Goal: Task Accomplishment & Management: Manage account settings

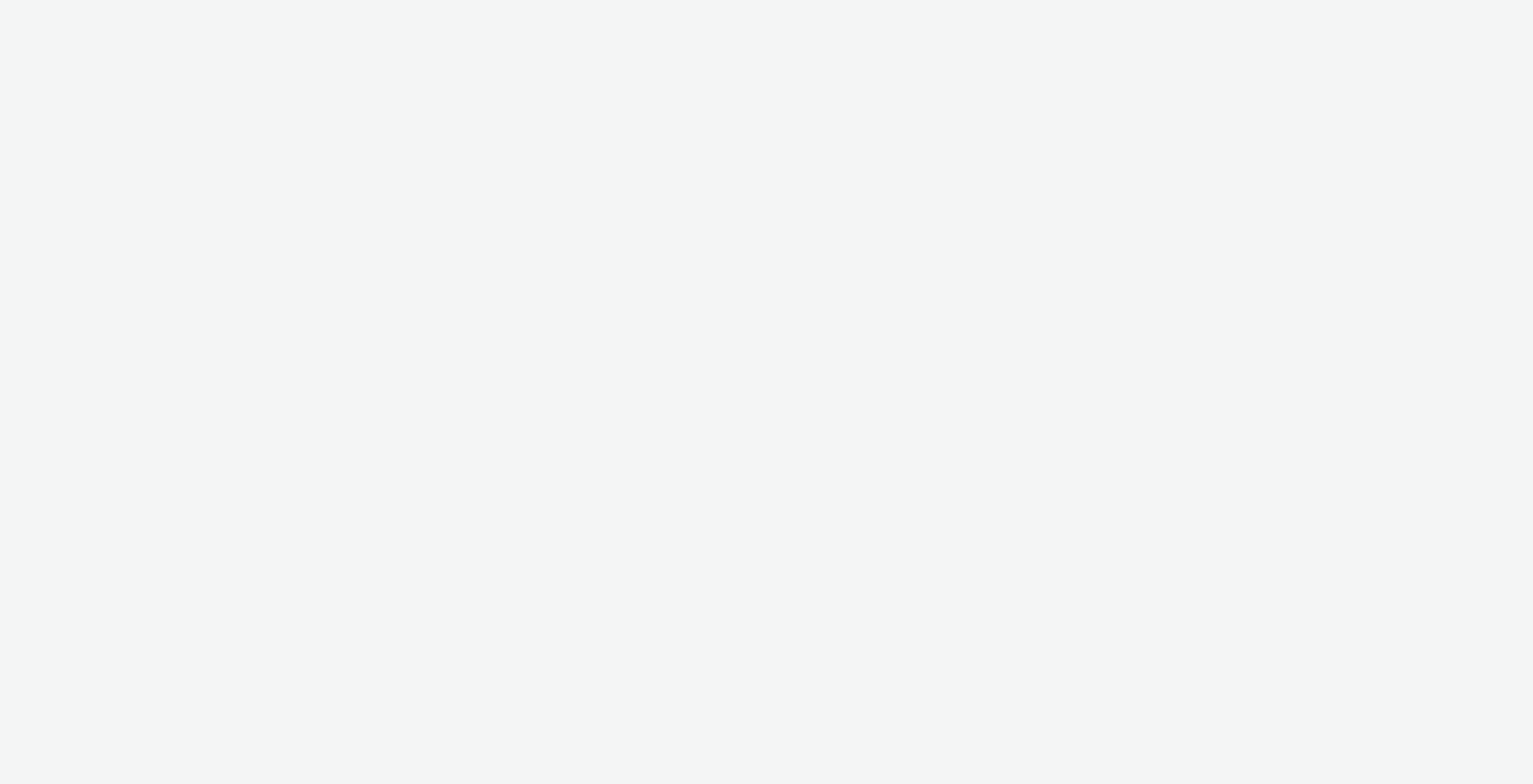
select select "c2295f28-7c96-446f-b279-53c23ee2b854"
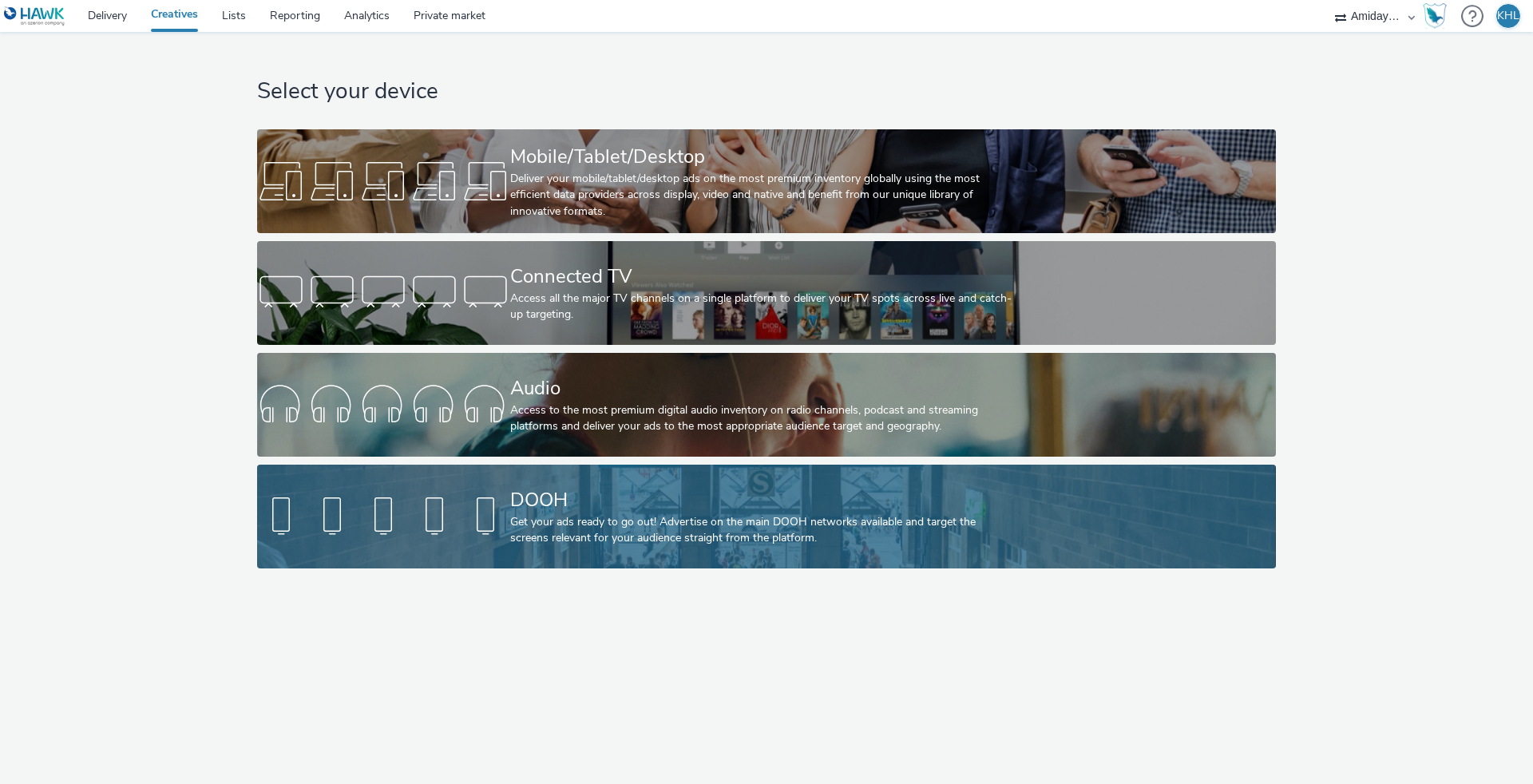
click at [593, 501] on div "DOOH" at bounding box center [763, 500] width 506 height 28
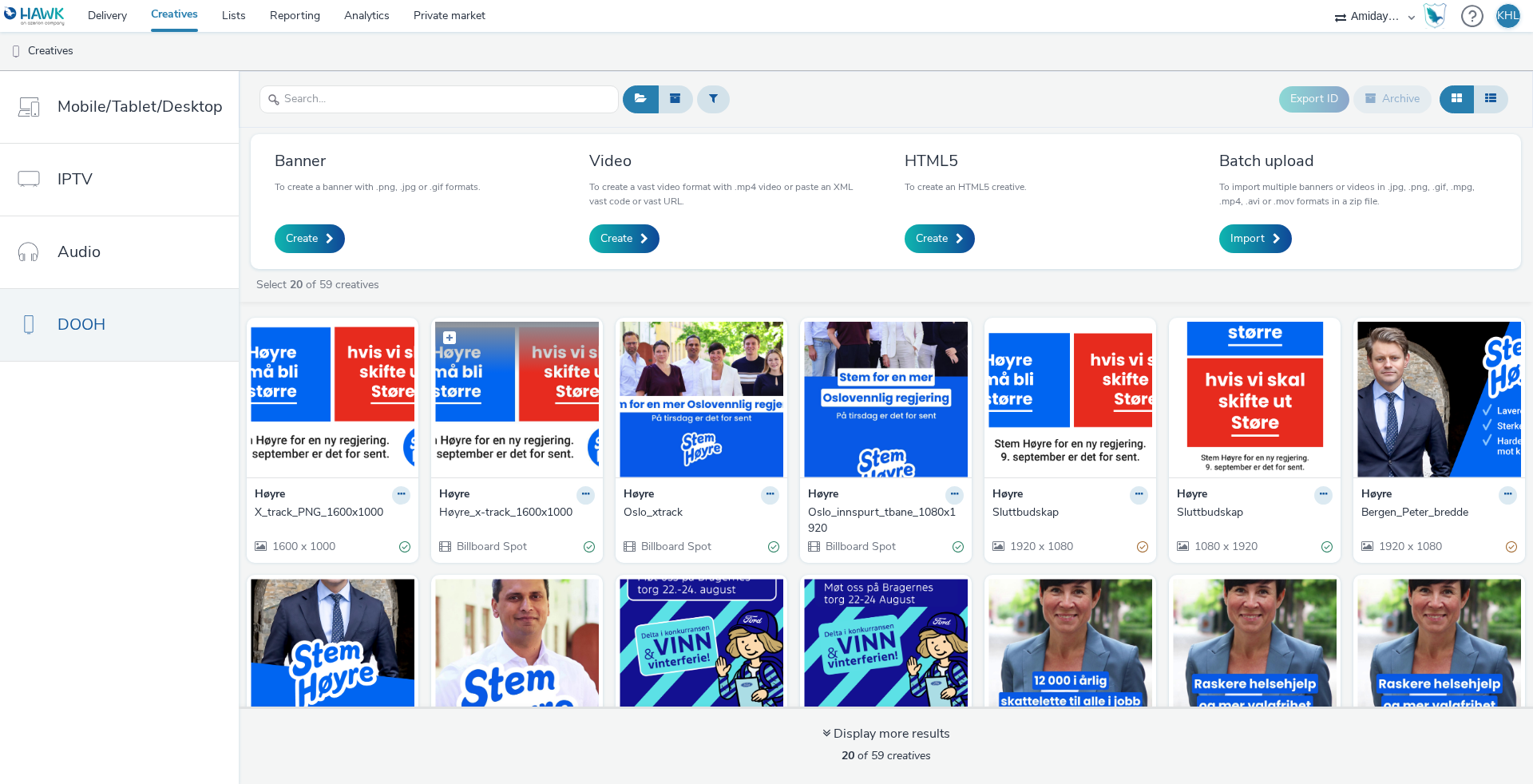
click at [550, 416] on img at bounding box center [517, 399] width 164 height 155
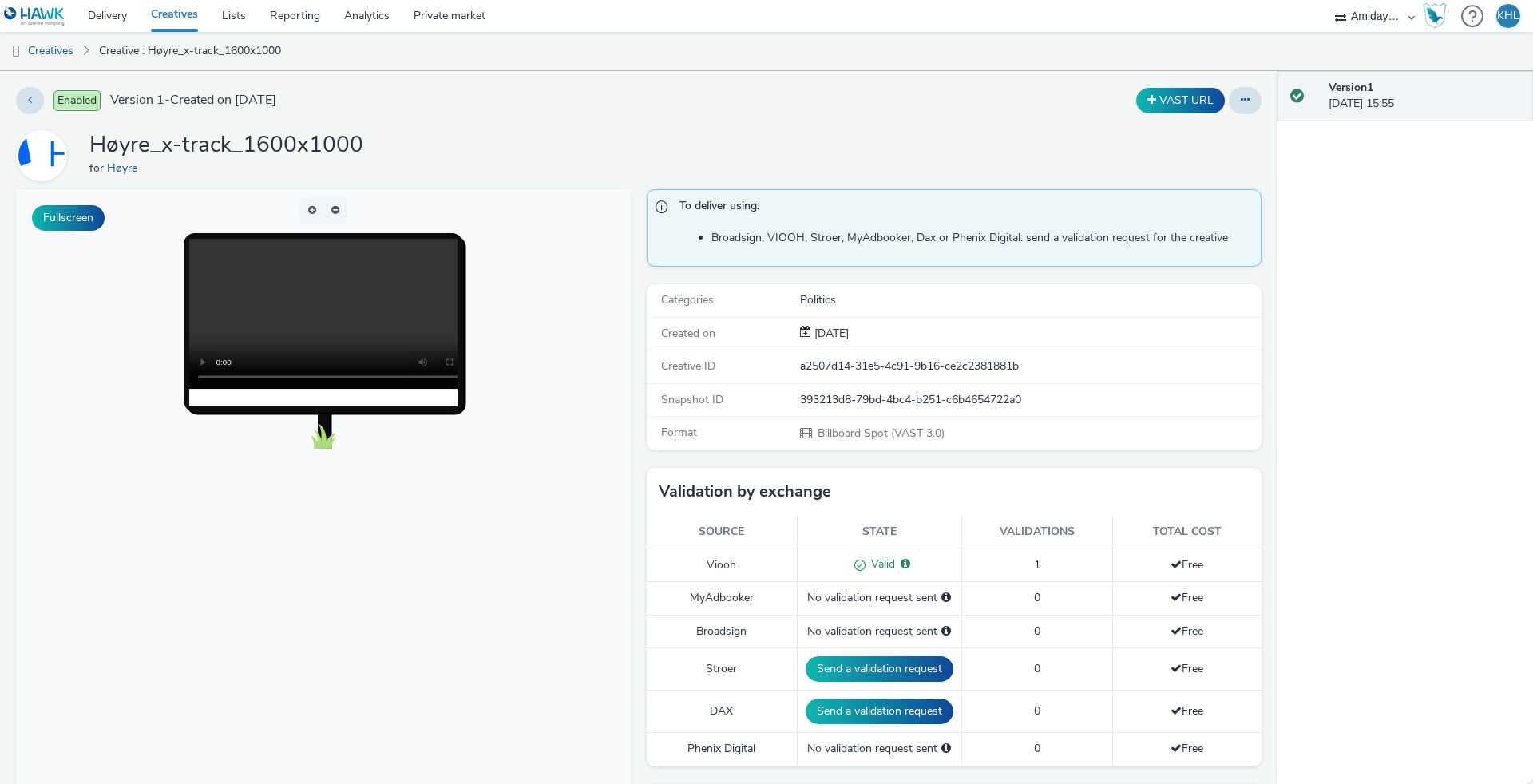
click at [192, 21] on link "Creatives" at bounding box center [175, 16] width 71 height 32
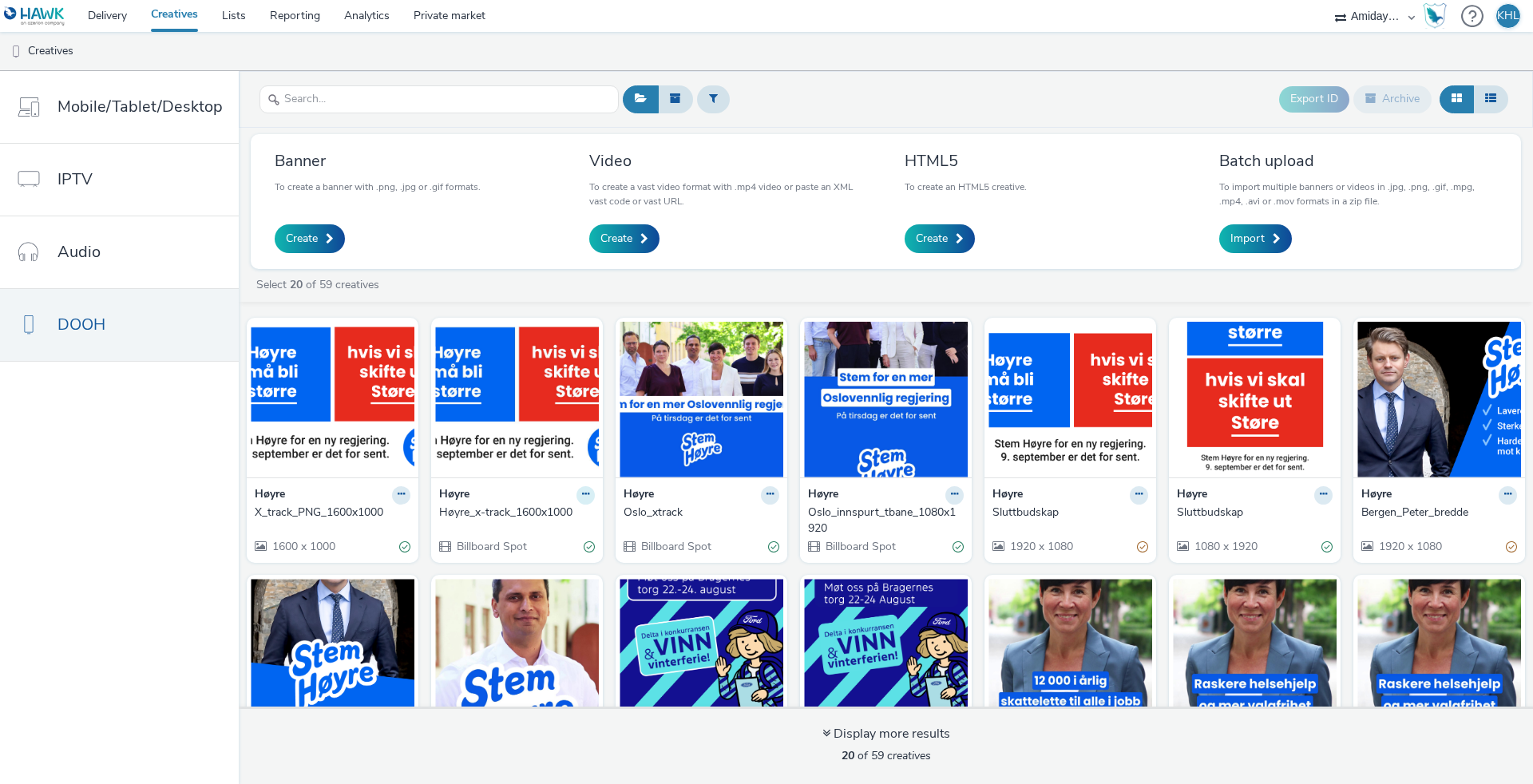
click at [582, 495] on icon at bounding box center [586, 494] width 8 height 9
click at [580, 285] on div "Select 20 of 59 creatives" at bounding box center [890, 284] width 1270 height 16
click at [582, 495] on icon at bounding box center [586, 494] width 8 height 9
click at [540, 610] on link "Archive" at bounding box center [535, 619] width 120 height 32
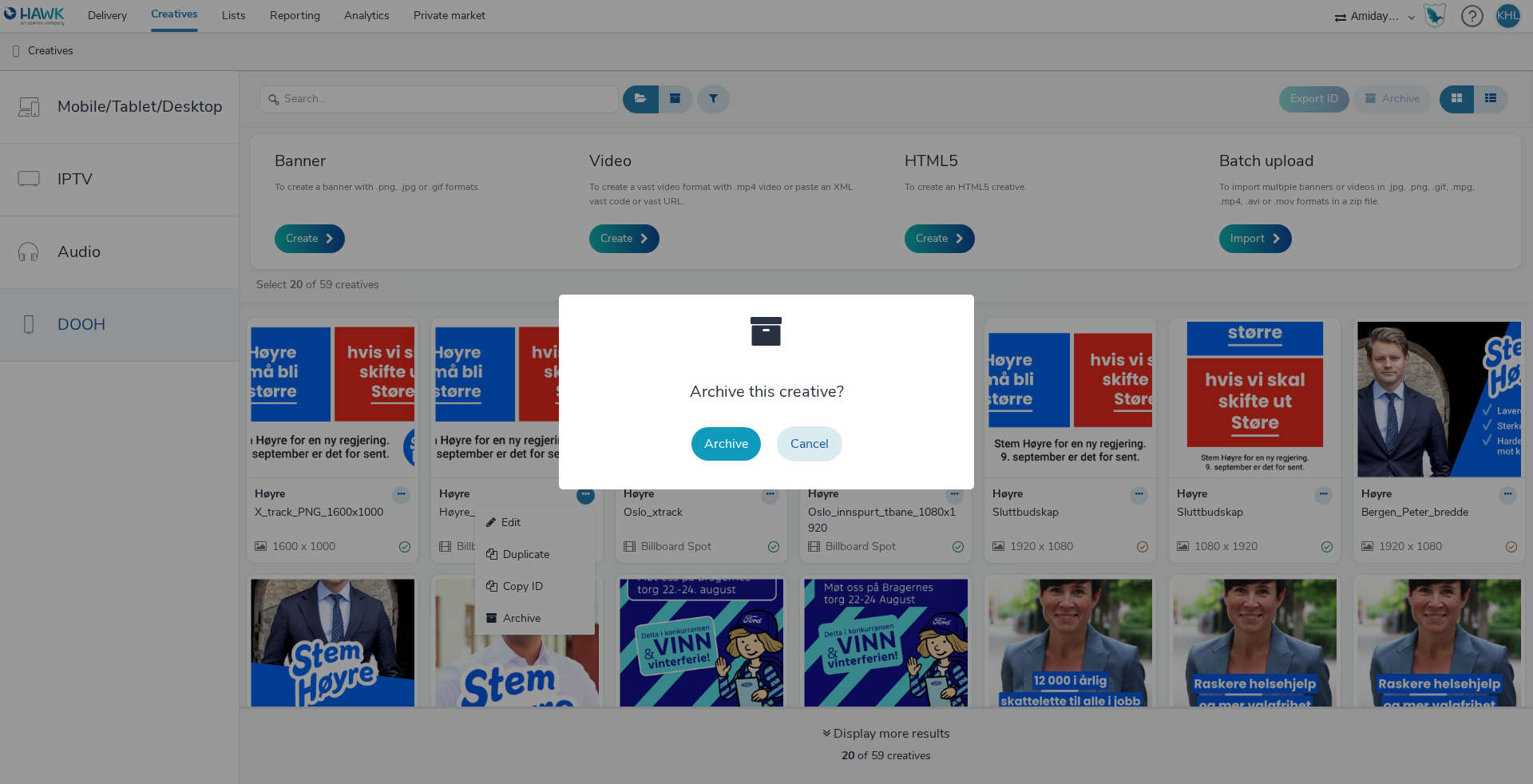
click at [731, 441] on button "Archive" at bounding box center [726, 444] width 69 height 34
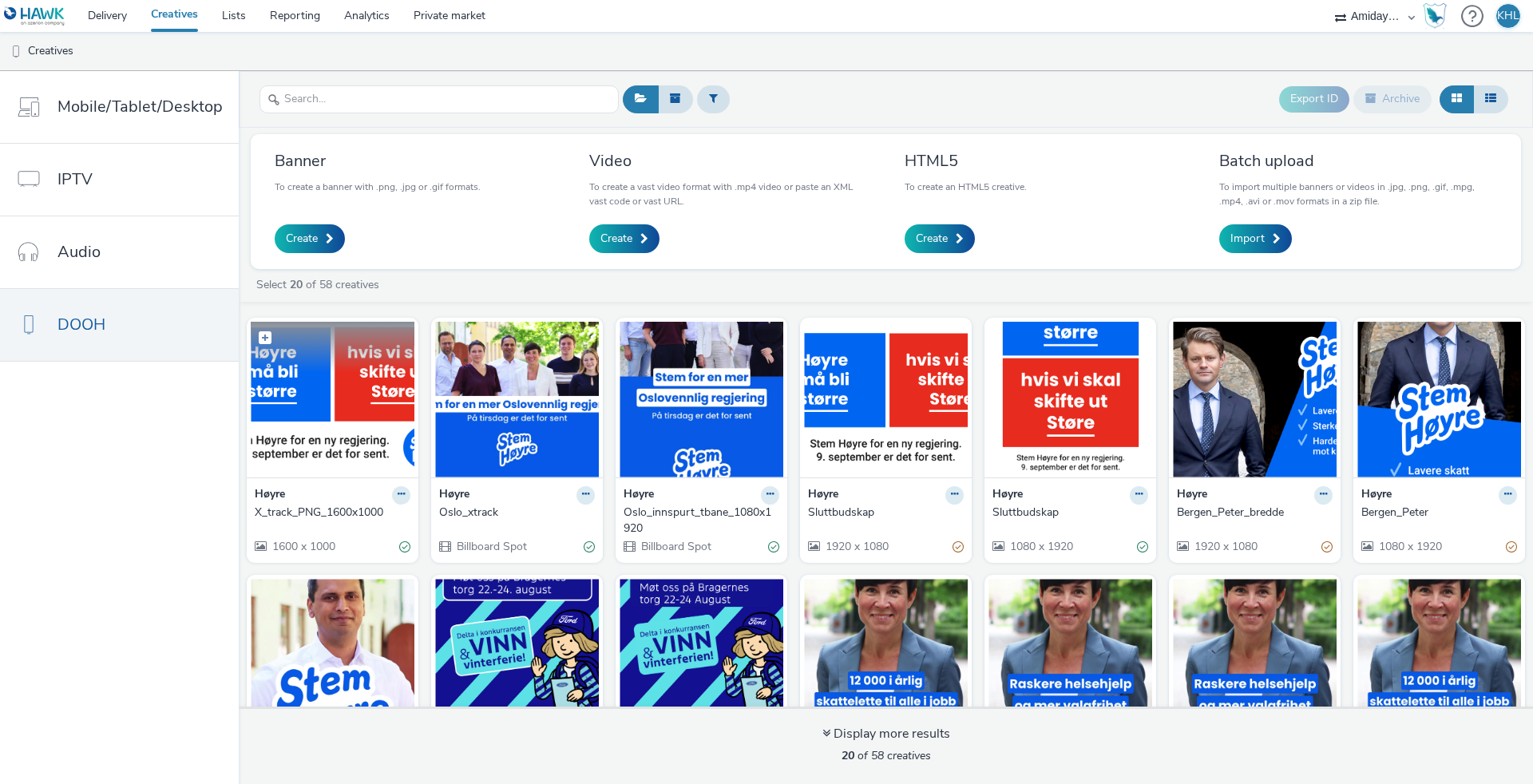
click at [322, 435] on img at bounding box center [333, 399] width 164 height 155
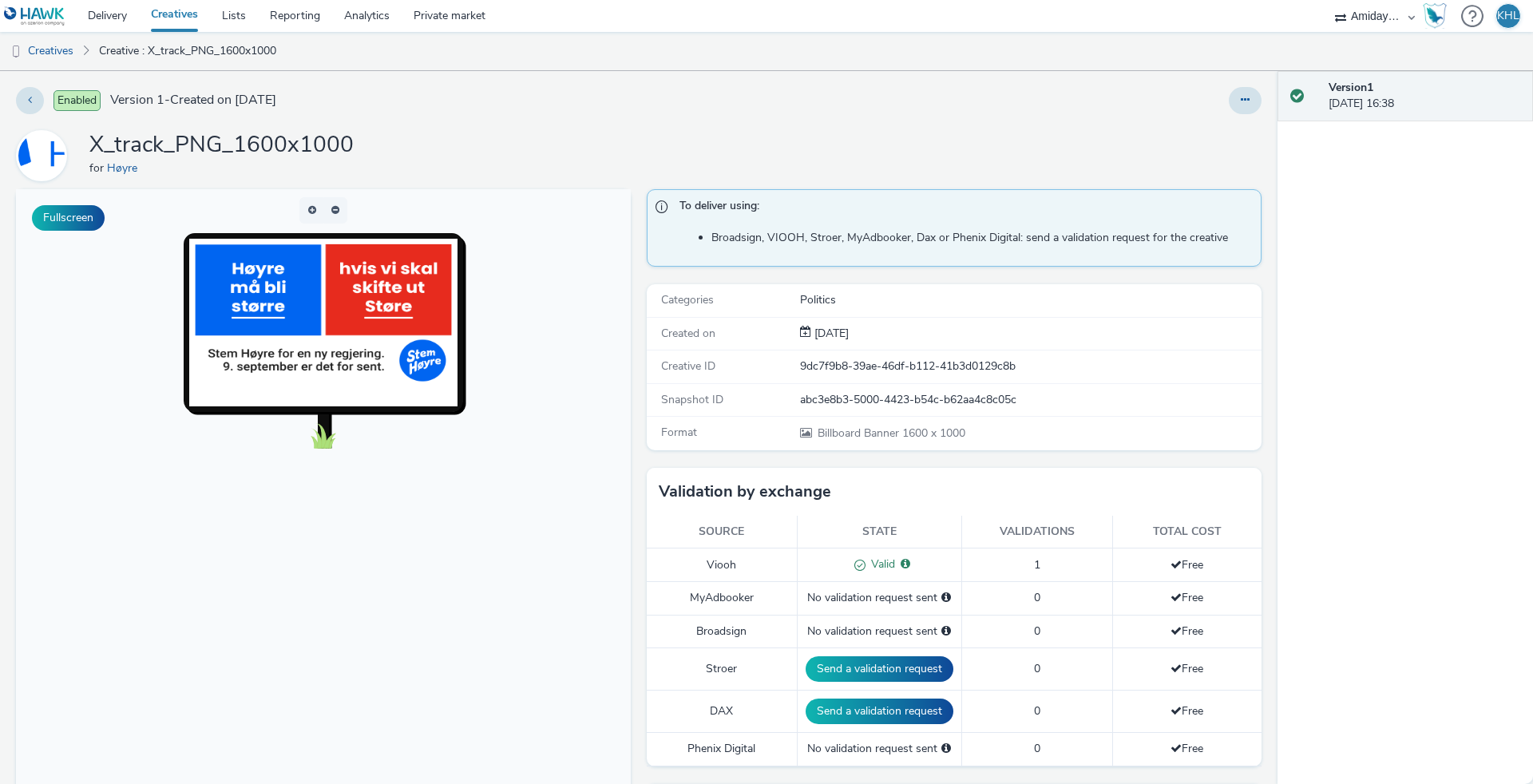
click at [180, 14] on link "Creatives" at bounding box center [175, 16] width 71 height 32
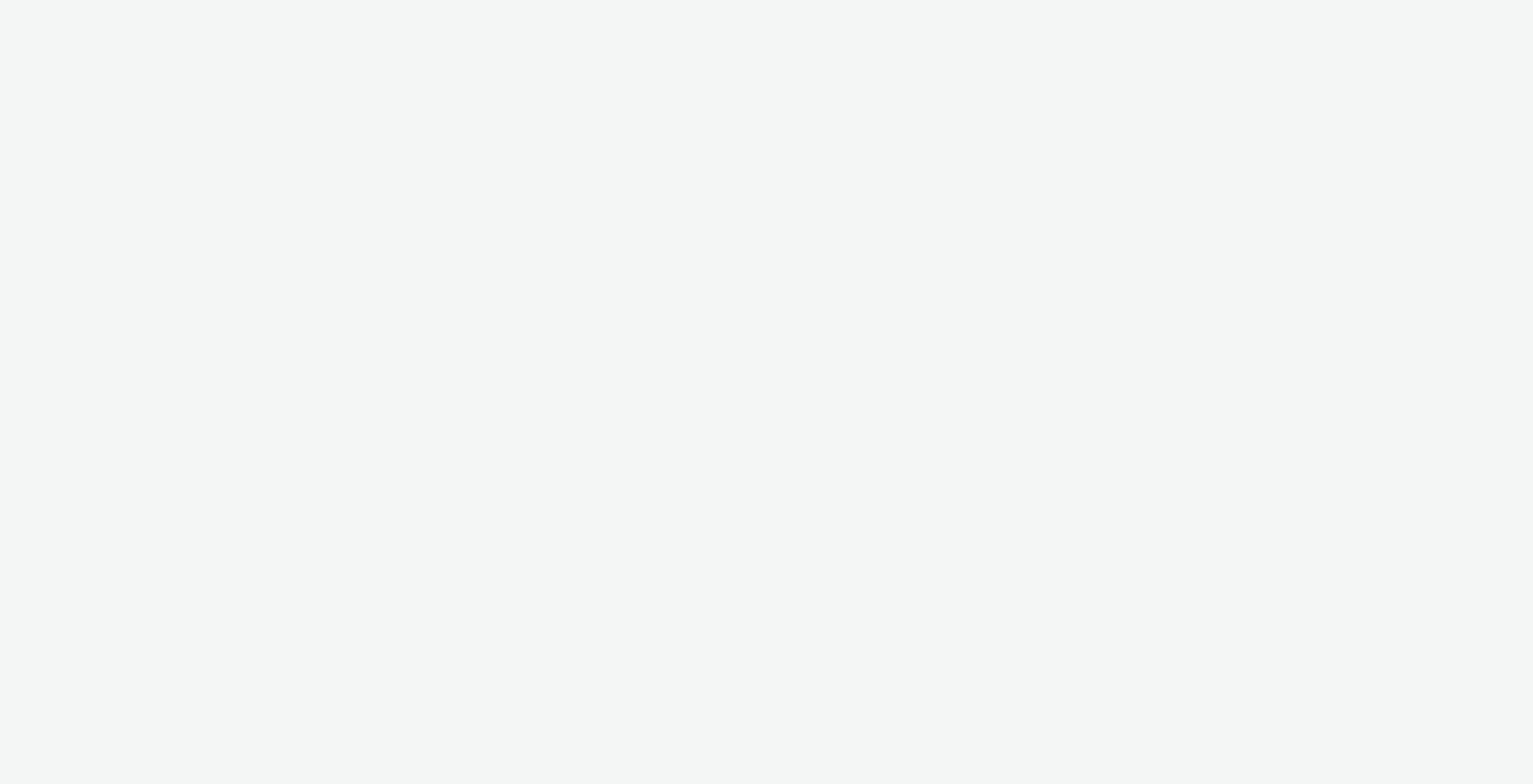
select select "c2295f28-7c96-446f-b279-53c23ee2b854"
